Goal: Task Accomplishment & Management: Use online tool/utility

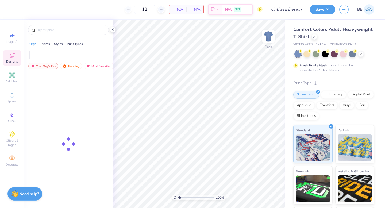
click at [370, 11] on img at bounding box center [369, 9] width 10 height 10
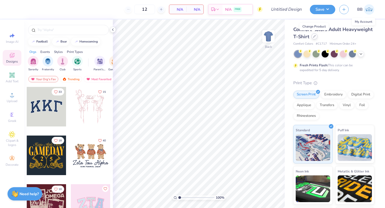
click at [313, 36] on icon at bounding box center [314, 36] width 3 height 3
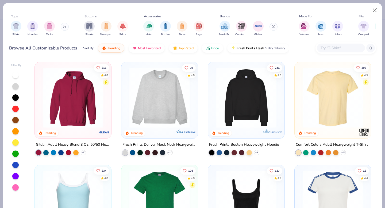
click at [157, 96] on img at bounding box center [160, 97] width 66 height 60
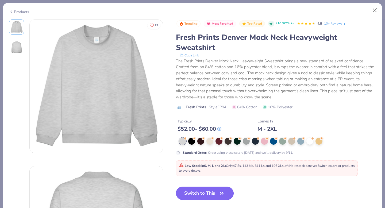
click at [208, 190] on button "Switch to This" at bounding box center [205, 193] width 58 height 13
type input "50"
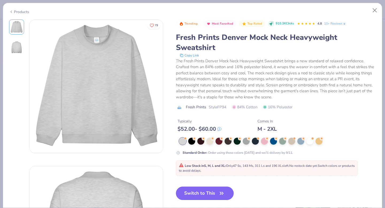
click at [219, 191] on icon "button" at bounding box center [221, 192] width 7 height 7
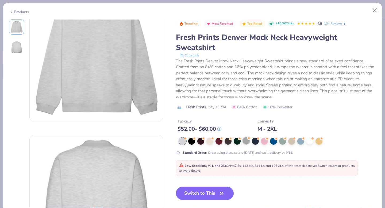
click at [245, 142] on div at bounding box center [246, 140] width 7 height 7
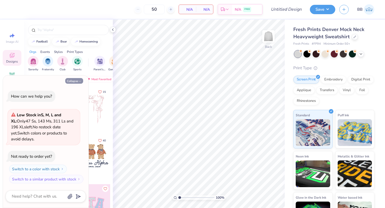
click at [80, 79] on button "Collapse" at bounding box center [74, 81] width 18 height 6
type textarea "x"
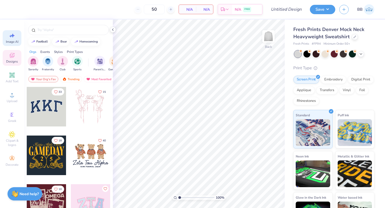
click at [14, 45] on div "Image AI" at bounding box center [12, 38] width 19 height 16
select select "4"
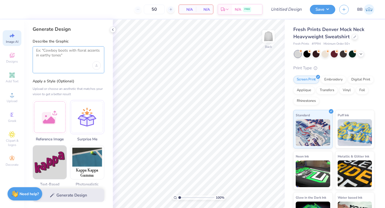
click at [52, 58] on textarea at bounding box center [68, 54] width 65 height 13
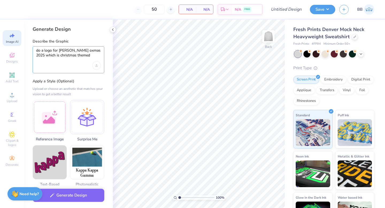
click at [67, 51] on textarea "do a logo for [PERSON_NAME] oxmas 2025 which is christmas themed" at bounding box center [68, 54] width 65 height 13
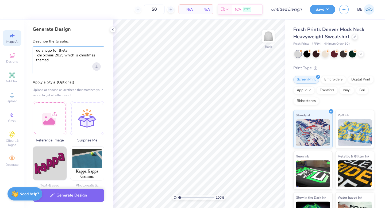
type textarea "do a logo for theta chi oxmas 2025 which is christmas themed"
click at [95, 67] on icon "Upload image" at bounding box center [96, 67] width 2 height 1
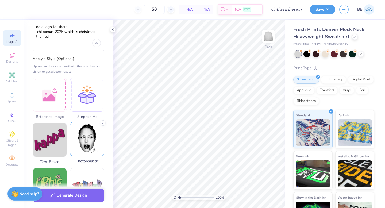
scroll to position [24, 0]
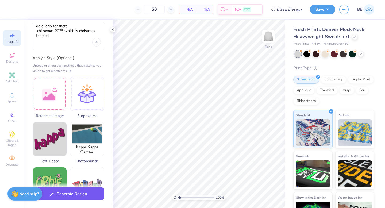
click at [76, 196] on button "Generate Design" at bounding box center [69, 193] width 72 height 13
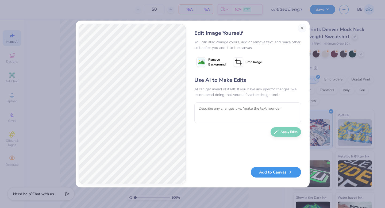
click at [281, 173] on button "Add to Canvas" at bounding box center [276, 172] width 50 height 11
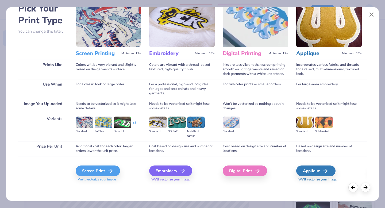
scroll to position [32, 0]
click at [110, 170] on icon at bounding box center [112, 171] width 6 height 6
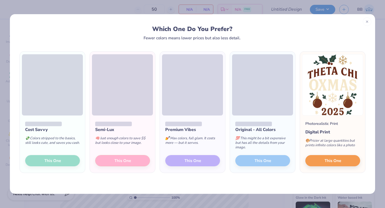
click at [141, 159] on div "Semi-Lux 🧠 Just enough colors to save $$ but looks close to your image. This One" at bounding box center [122, 143] width 65 height 57
click at [140, 159] on div "Semi-Lux 🧠 Just enough colors to save $$ but looks close to your image. This One" at bounding box center [122, 143] width 65 height 57
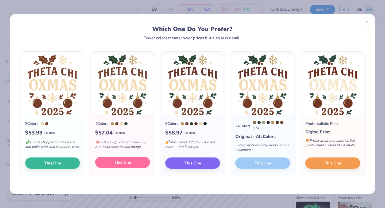
click at [136, 162] on button "This One" at bounding box center [122, 162] width 55 height 11
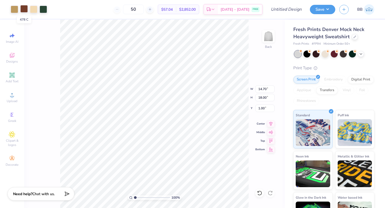
click at [25, 10] on div at bounding box center [23, 8] width 7 height 7
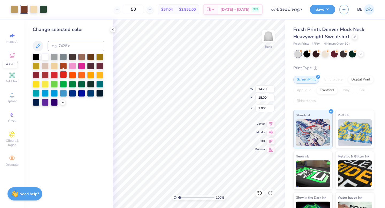
click at [62, 74] on div at bounding box center [63, 74] width 7 height 7
click at [37, 73] on div at bounding box center [36, 74] width 7 height 7
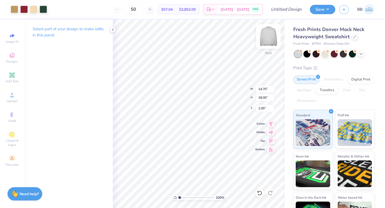
click at [267, 41] on img at bounding box center [268, 36] width 21 height 21
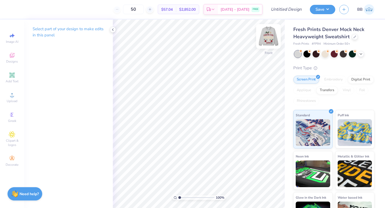
click at [266, 41] on img at bounding box center [268, 36] width 21 height 21
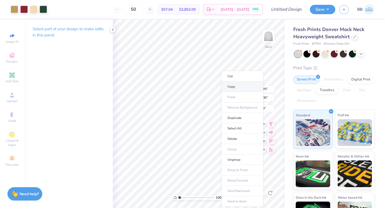
click at [236, 86] on li "Copy" at bounding box center [242, 86] width 42 height 10
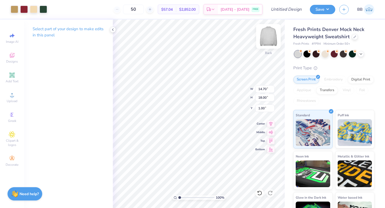
click at [268, 40] on img at bounding box center [268, 36] width 21 height 21
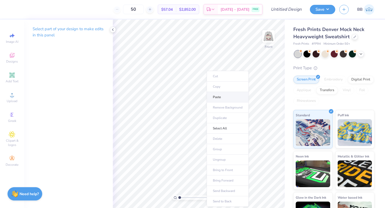
click at [216, 97] on li "Paste" at bounding box center [228, 97] width 42 height 10
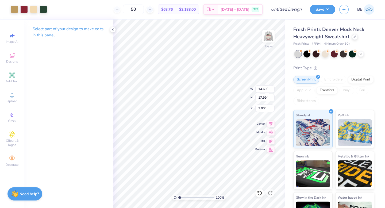
type input "3.00"
click at [270, 35] on img at bounding box center [268, 36] width 21 height 21
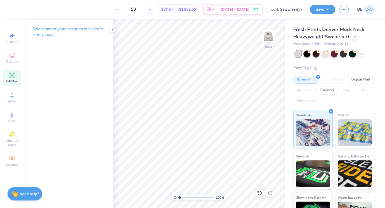
click at [6, 81] on span "Add Text" at bounding box center [12, 81] width 13 height 4
